Goal: Transaction & Acquisition: Purchase product/service

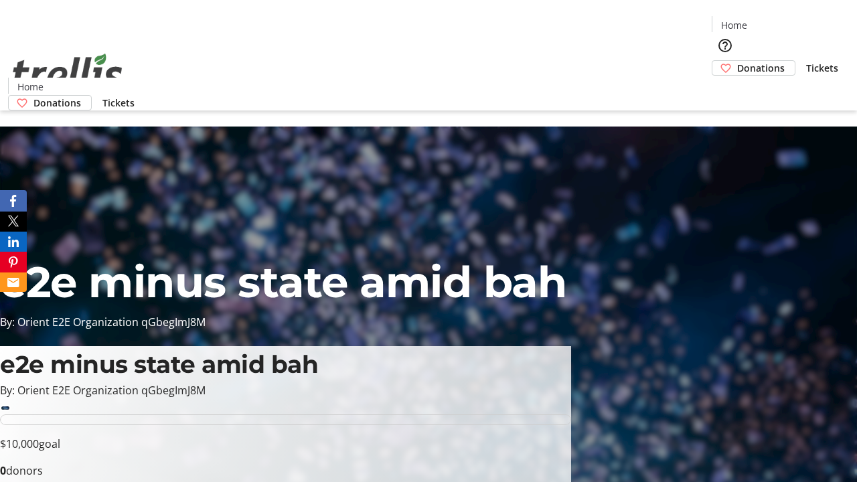
click at [806, 61] on span "Tickets" at bounding box center [822, 68] width 32 height 14
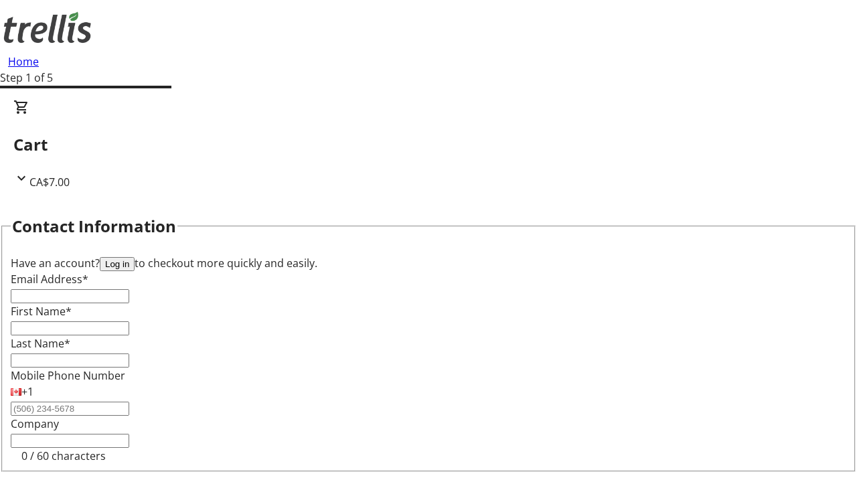
click at [135, 257] on button "Log in" at bounding box center [117, 264] width 35 height 14
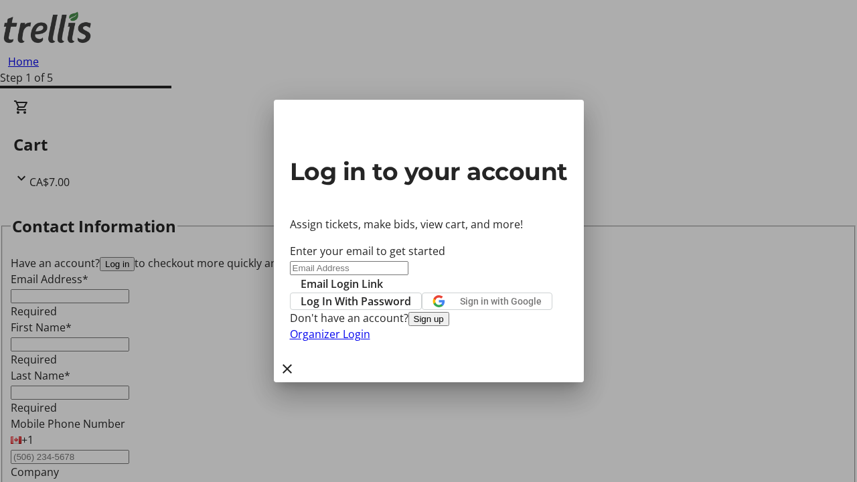
click at [411, 293] on span "Log In With Password" at bounding box center [356, 301] width 110 height 16
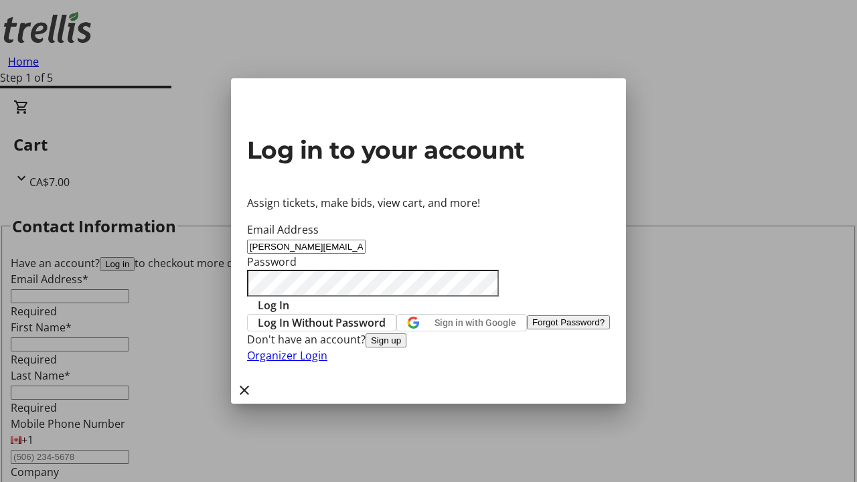
click at [289, 297] on span "Log In" at bounding box center [273, 305] width 31 height 16
